Goal: Transaction & Acquisition: Purchase product/service

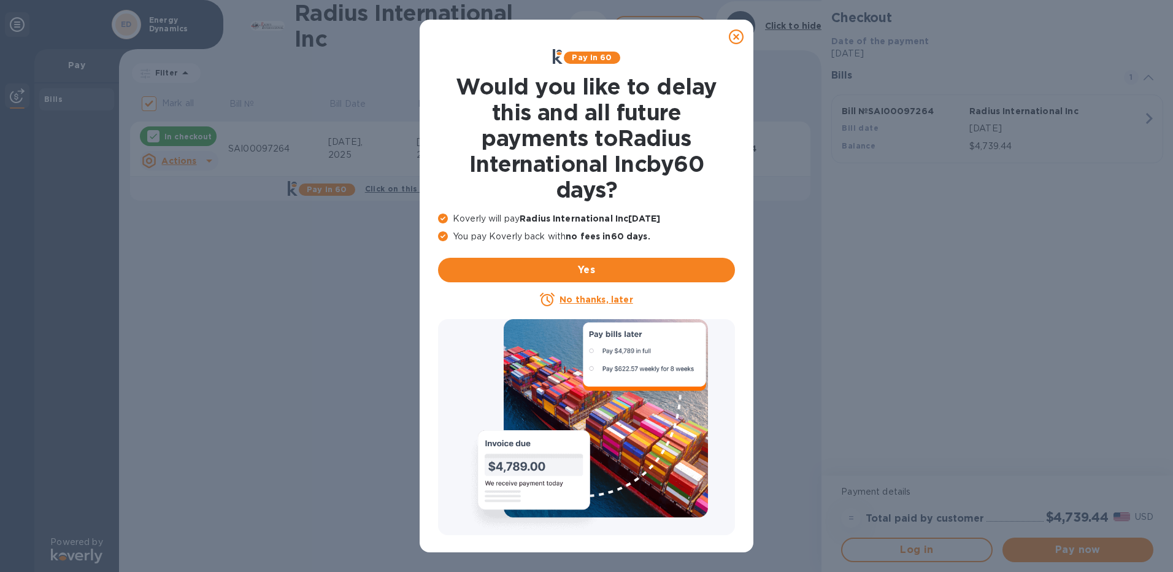
click at [736, 37] on icon at bounding box center [736, 36] width 15 height 15
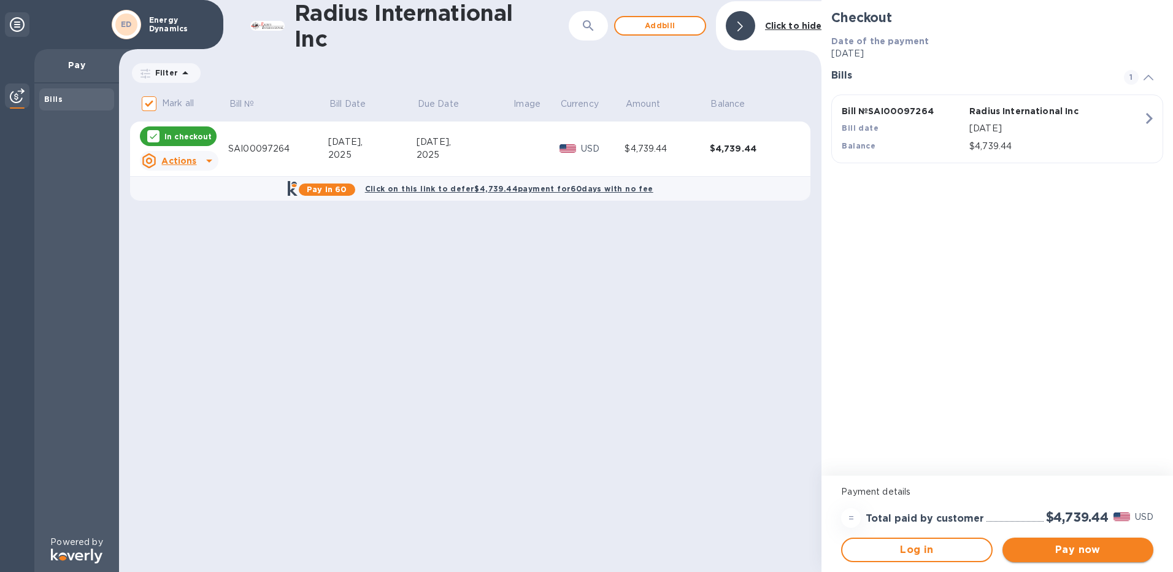
click at [1048, 548] on span "Pay now" at bounding box center [1077, 549] width 131 height 15
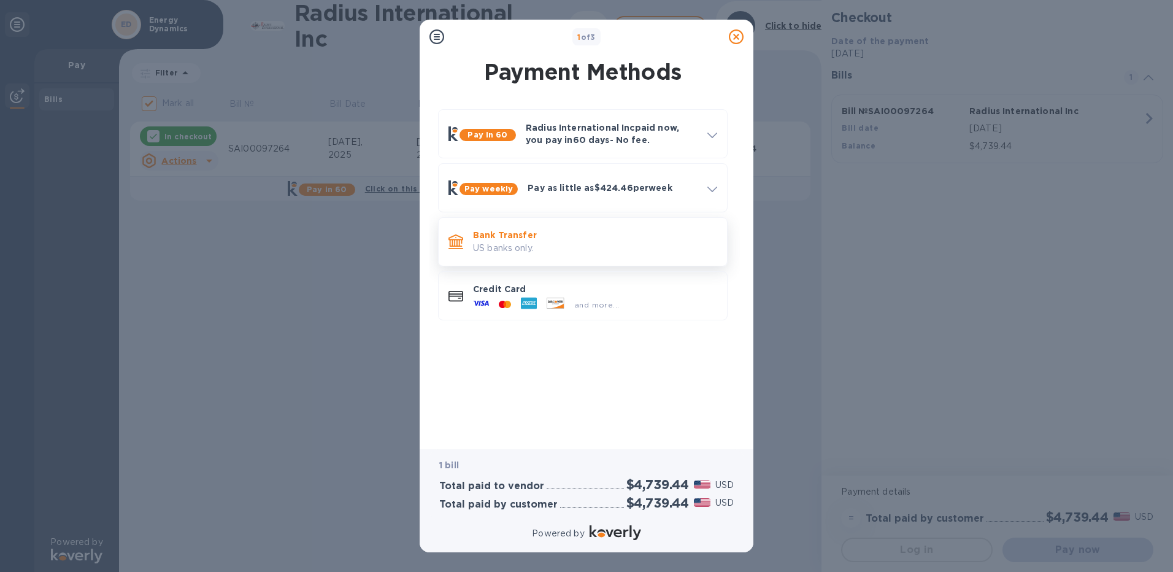
click at [590, 237] on p "Bank Transfer" at bounding box center [595, 235] width 244 height 12
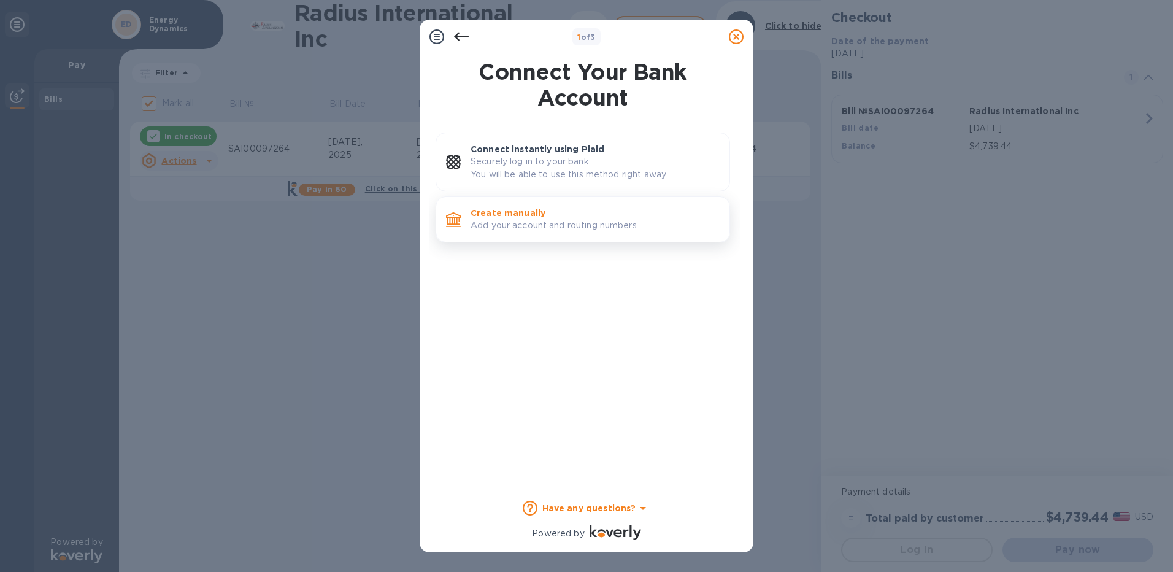
click at [518, 219] on p "Add your account and routing numbers." at bounding box center [594, 225] width 249 height 13
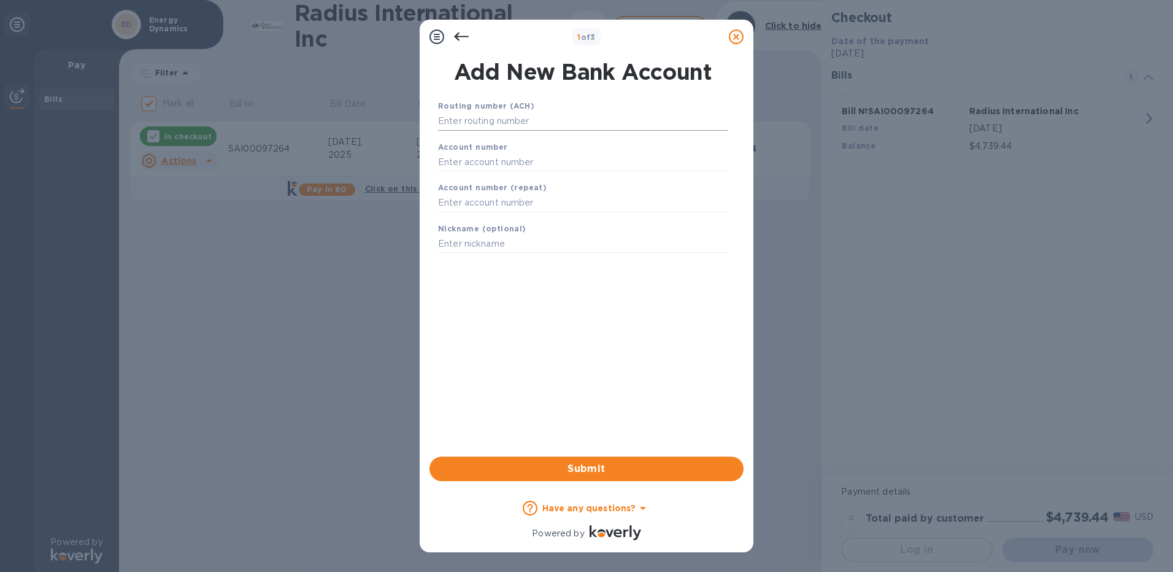
click at [492, 122] on input "text" at bounding box center [582, 121] width 289 height 18
type input "211273765"
click at [482, 182] on input "text" at bounding box center [582, 177] width 289 height 18
type input "190032951"
click at [478, 217] on input "text" at bounding box center [582, 218] width 289 height 18
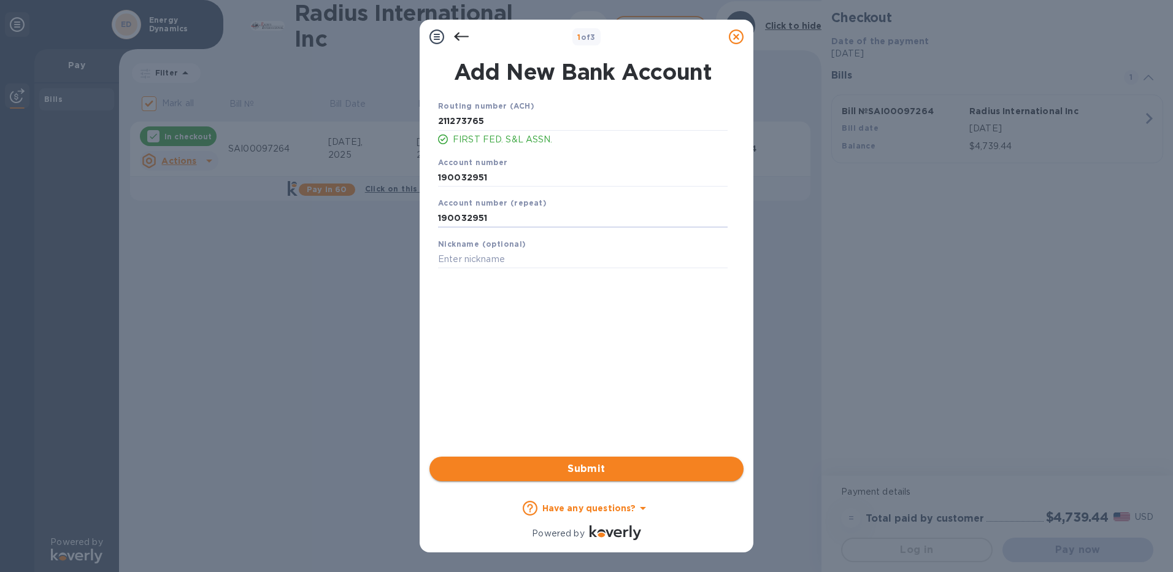
type input "190032951"
click at [529, 464] on span "Submit" at bounding box center [586, 468] width 294 height 15
